Goal: Find specific page/section: Find specific page/section

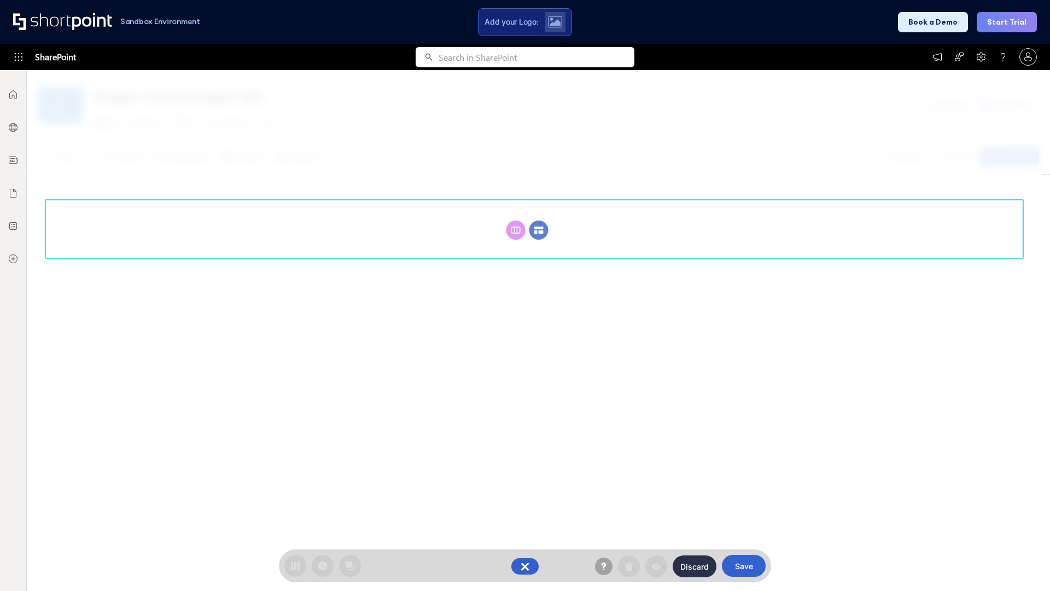
click at [539, 230] on circle at bounding box center [539, 229] width 19 height 19
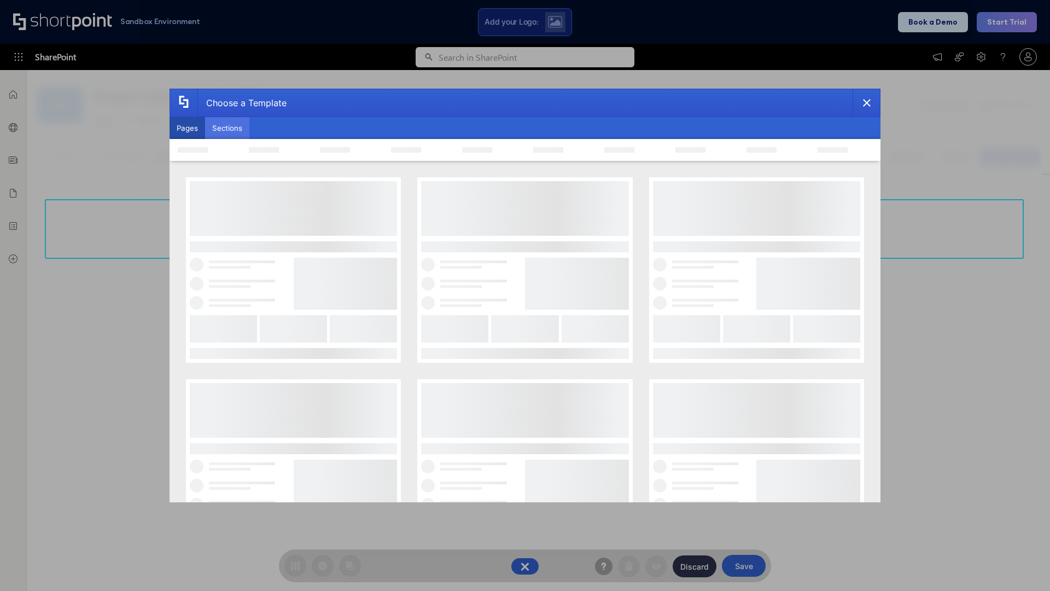
click at [227, 128] on button "Sections" at bounding box center [227, 128] width 44 height 22
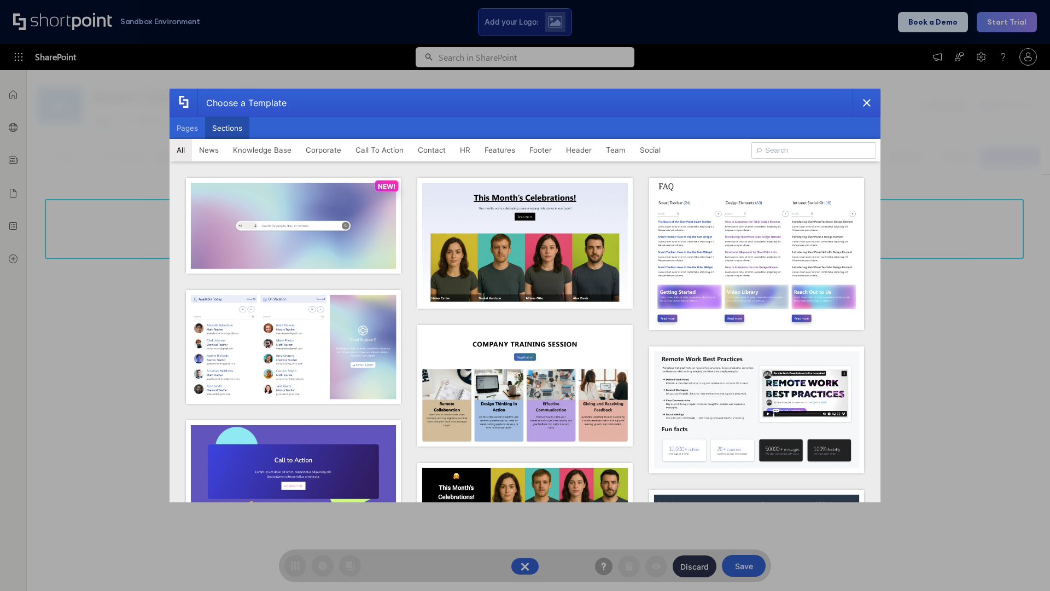
type input "Service Block 2"
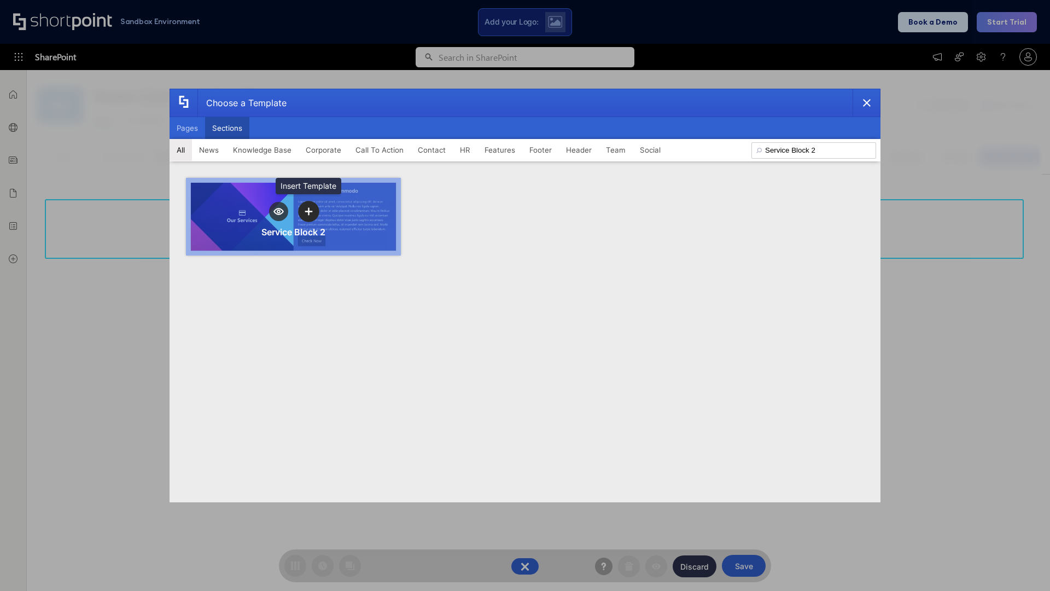
click at [309, 211] on icon "template selector" at bounding box center [309, 211] width 8 height 8
